Goal: Information Seeking & Learning: Find specific fact

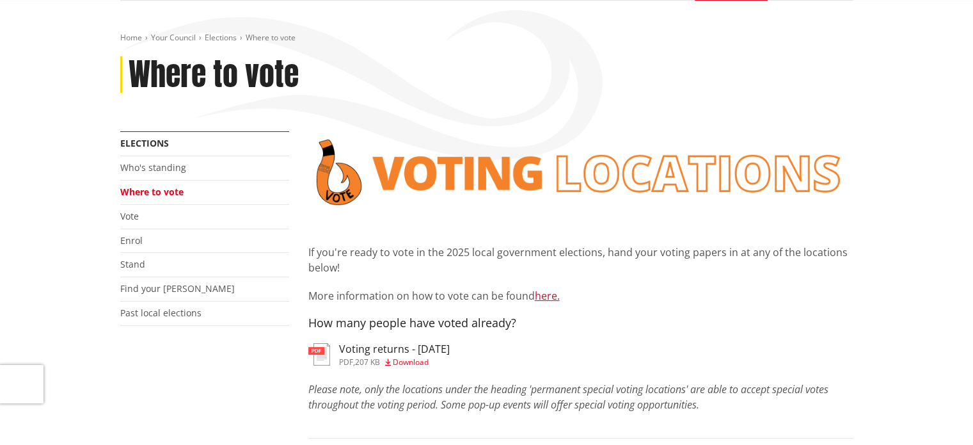
scroll to position [128, 0]
click at [136, 191] on link "Where to vote" at bounding box center [151, 191] width 63 height 12
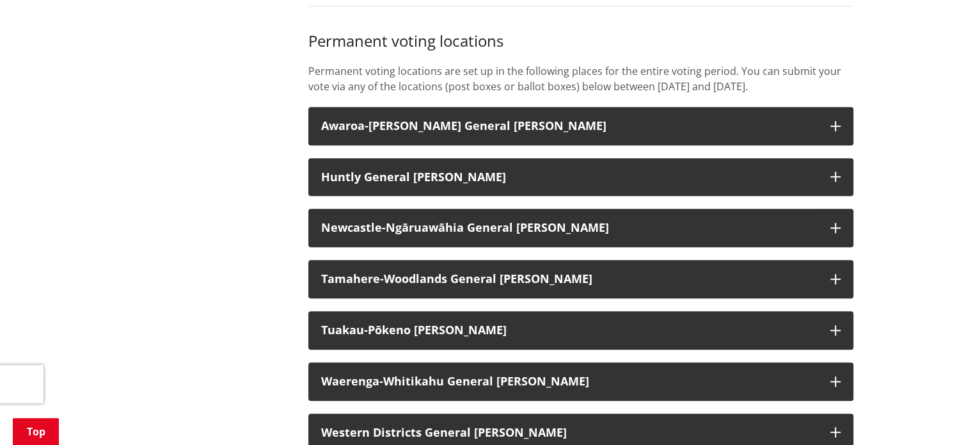
scroll to position [1024, 0]
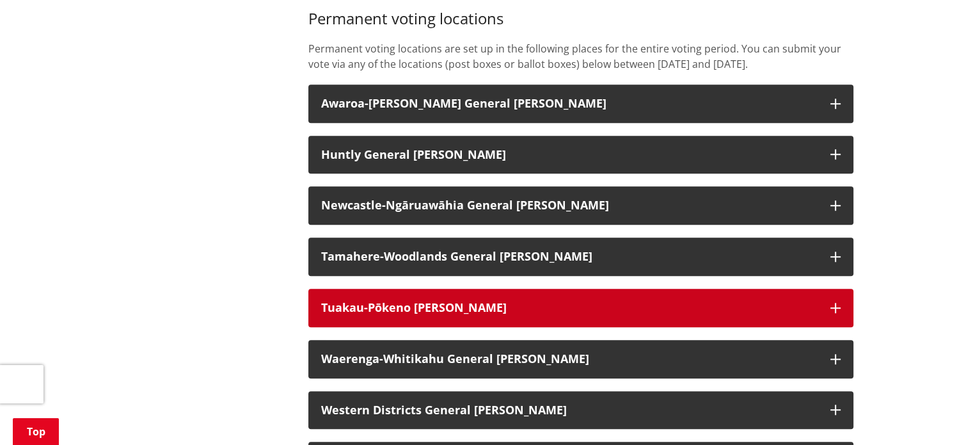
click at [836, 313] on icon "button" at bounding box center [835, 308] width 10 height 10
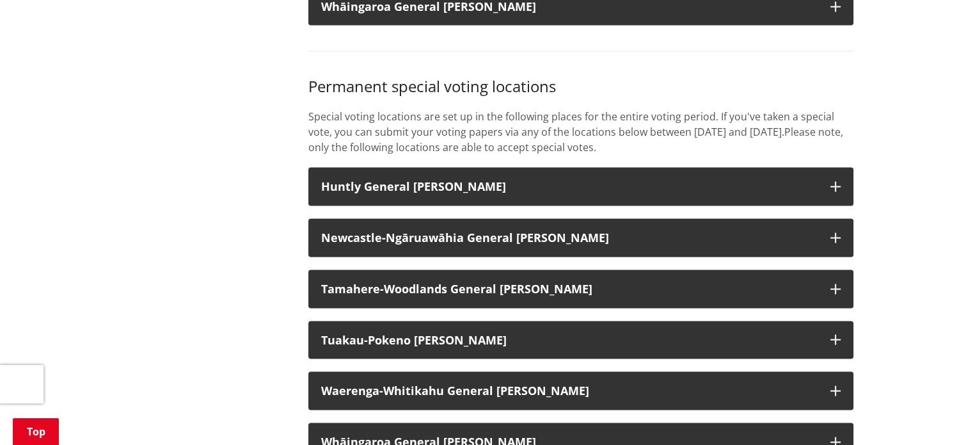
scroll to position [2559, 0]
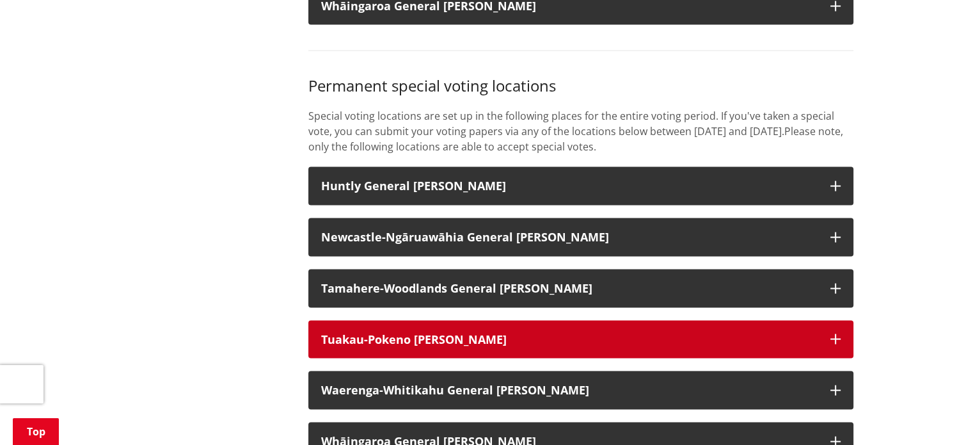
click at [836, 344] on icon "button" at bounding box center [835, 339] width 10 height 10
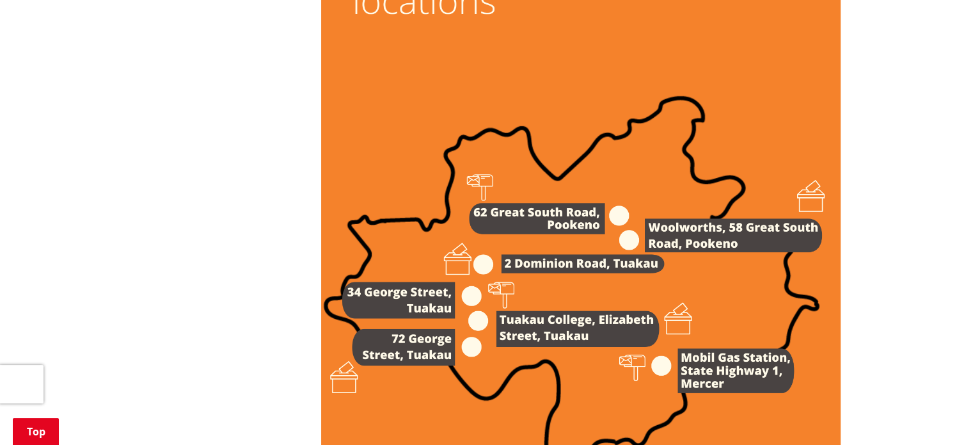
scroll to position [1791, 0]
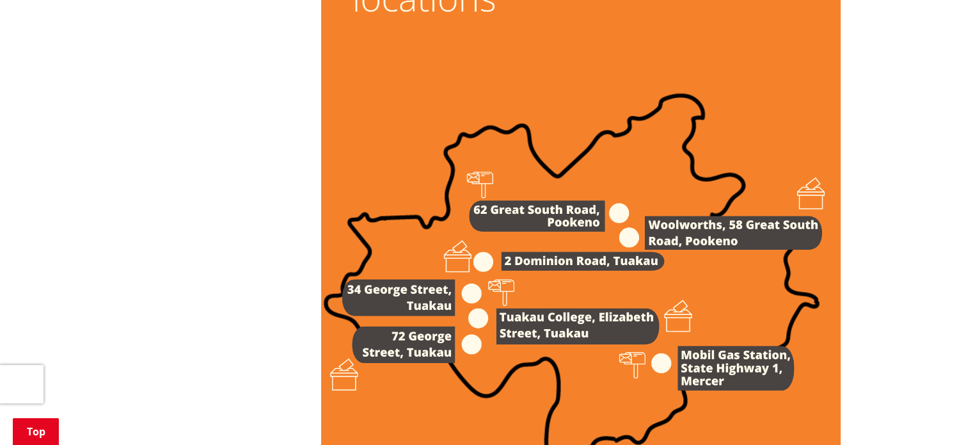
click at [522, 281] on img at bounding box center [581, 260] width 520 height 735
click at [482, 279] on img at bounding box center [581, 260] width 520 height 735
click at [602, 282] on img at bounding box center [581, 260] width 520 height 735
click at [509, 274] on img at bounding box center [581, 260] width 520 height 735
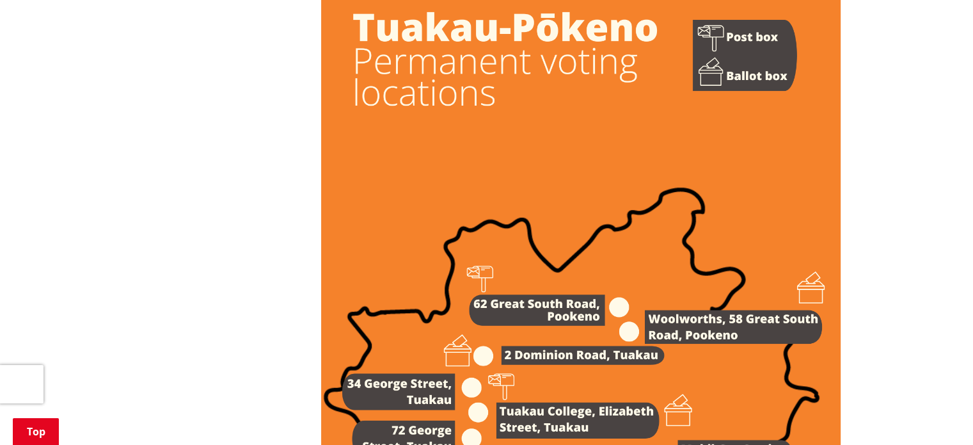
scroll to position [1535, 0]
